Goal: Information Seeking & Learning: Learn about a topic

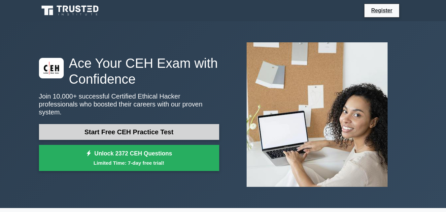
click at [125, 128] on link "Start Free CEH Practice Test" at bounding box center [129, 132] width 180 height 16
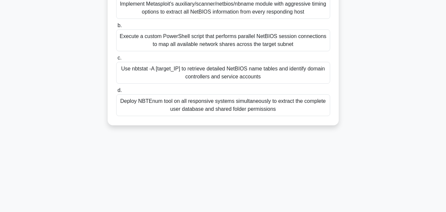
scroll to position [145, 0]
